Goal: Task Accomplishment & Management: Use online tool/utility

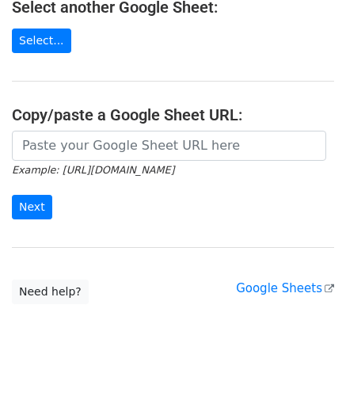
scroll to position [208, 0]
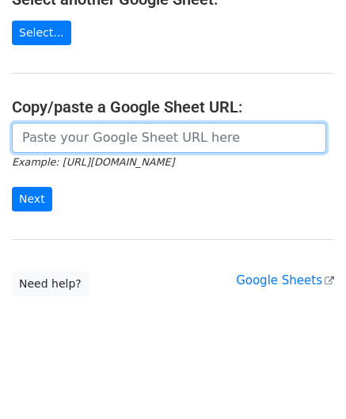
click at [67, 139] on input "url" at bounding box center [169, 138] width 314 height 30
paste input "[URL][DOMAIN_NAME]"
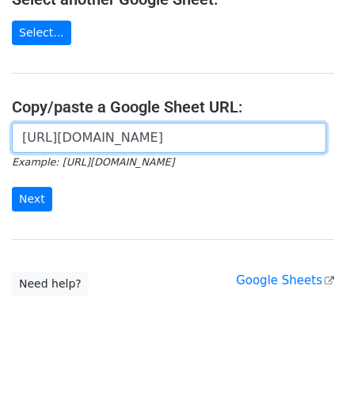
scroll to position [0, 355]
type input "[URL][DOMAIN_NAME]"
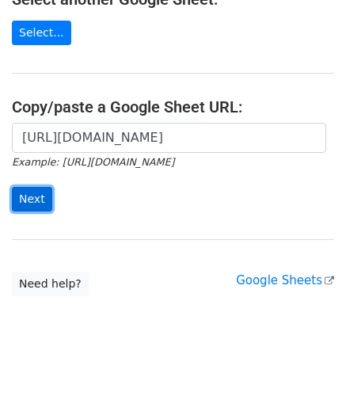
click at [32, 199] on input "Next" at bounding box center [32, 199] width 40 height 25
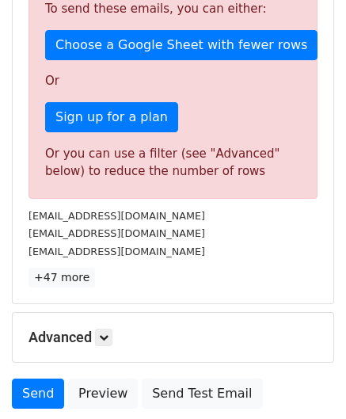
scroll to position [535, 0]
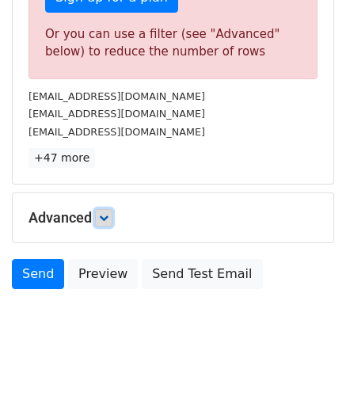
click at [104, 213] on icon at bounding box center [104, 218] width 10 height 10
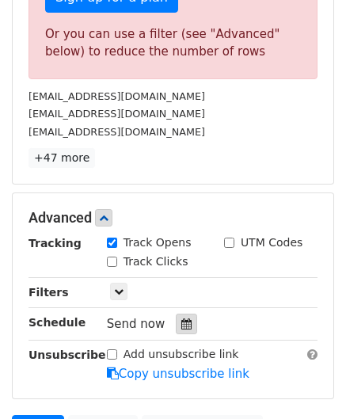
click at [184, 320] on div at bounding box center [186, 324] width 21 height 21
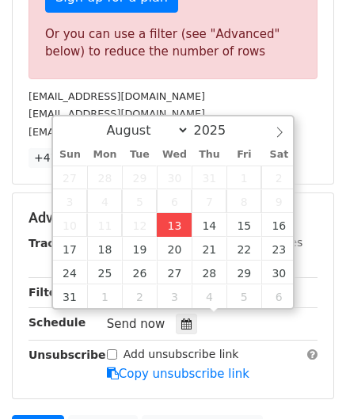
type input "[DATE] 12:00"
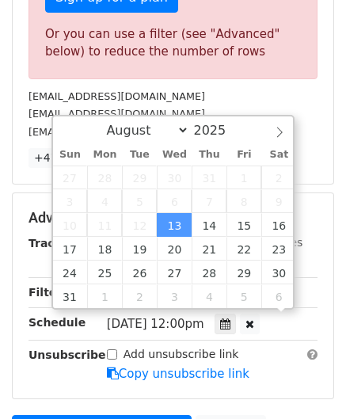
scroll to position [0, 0]
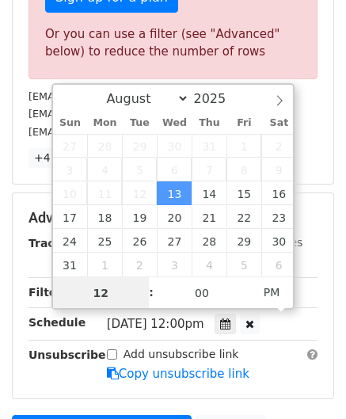
paste input "6"
type input "6"
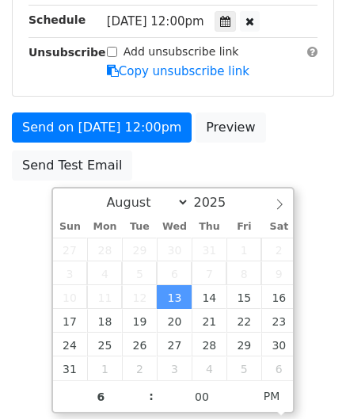
type input "[DATE] 18:00"
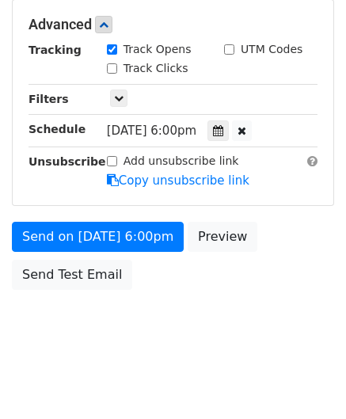
scroll to position [726, 0]
